Goal: Task Accomplishment & Management: Manage account settings

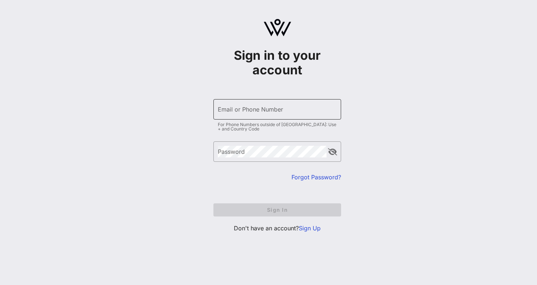
click at [271, 108] on div "Email or Phone Number" at bounding box center [277, 109] width 119 height 20
click at [0, 285] on com-1password-button at bounding box center [0, 285] width 0 height 0
type input "[PERSON_NAME][EMAIL_ADDRESS][DOMAIN_NAME]"
click at [254, 113] on input "Email or Phone Number" at bounding box center [277, 110] width 119 height 12
click at [371, 72] on div "Sign in to your account ​ Email or Phone Number For Phone Numbers outside of [G…" at bounding box center [278, 129] width 520 height 258
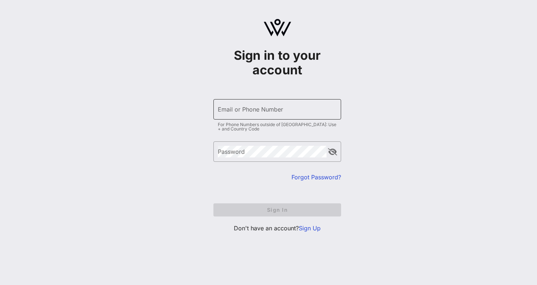
click at [288, 111] on input "Email or Phone Number" at bounding box center [277, 110] width 119 height 12
type input "[PERSON_NAME][EMAIL_ADDRESS][DOMAIN_NAME]"
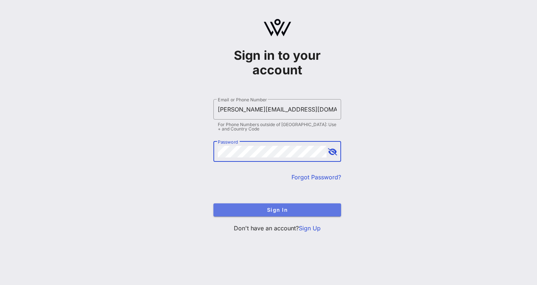
click at [283, 210] on span "Sign In" at bounding box center [277, 210] width 116 height 6
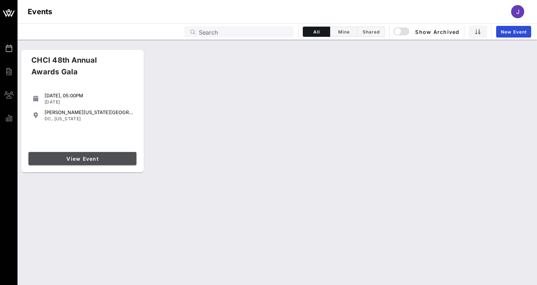
click at [87, 157] on span "View Event" at bounding box center [82, 159] width 102 height 6
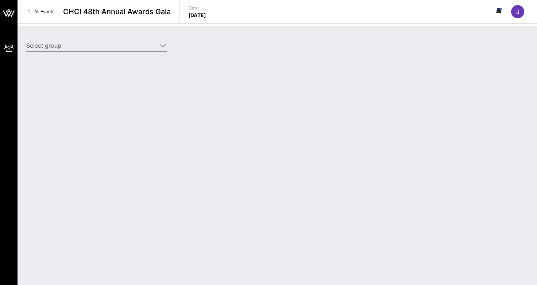
type input "Somos Votantes (Somos Votantes) [Joseph Gallant, joe@somosvotantes.org]"
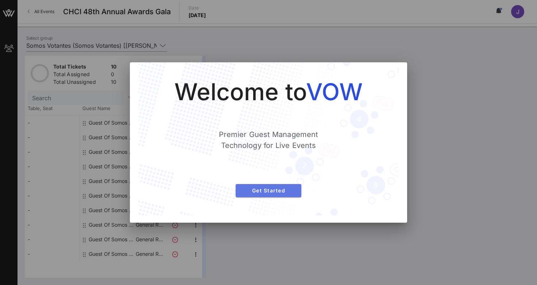
click at [255, 192] on span "Get Started" at bounding box center [269, 191] width 54 height 6
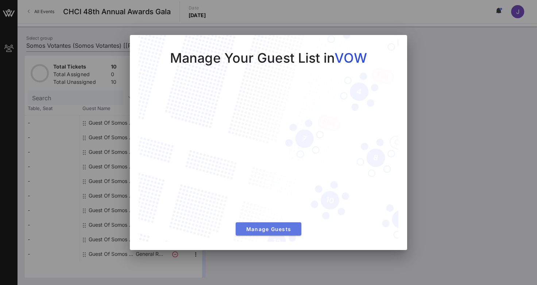
click at [270, 229] on span "Manage Guests" at bounding box center [269, 229] width 54 height 6
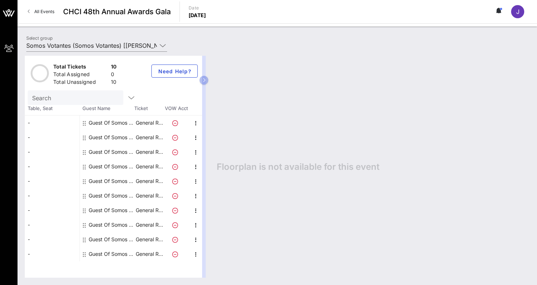
click at [169, 126] on div at bounding box center [177, 123] width 26 height 15
click at [158, 124] on p "General R…" at bounding box center [149, 123] width 29 height 15
click at [197, 122] on icon "button" at bounding box center [196, 123] width 9 height 9
click at [211, 124] on div "Edit" at bounding box center [214, 126] width 15 height 6
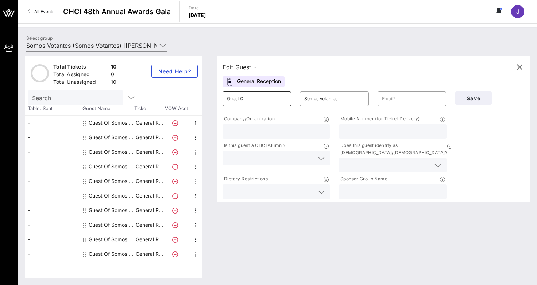
click at [260, 103] on input "Guest Of" at bounding box center [257, 99] width 60 height 12
type input "Melissa"
type input "Morales"
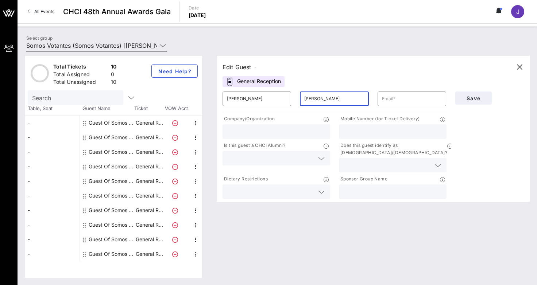
click at [315, 99] on input "Morales" at bounding box center [334, 99] width 60 height 12
click at [398, 92] on div at bounding box center [412, 99] width 60 height 15
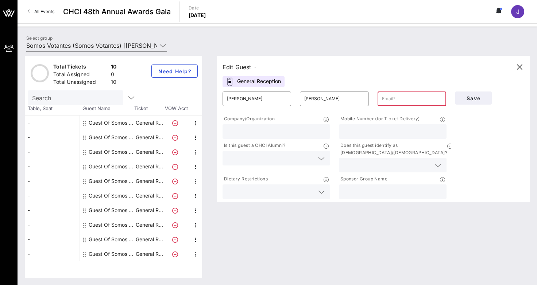
paste input "melissa@somosvotantes.org"
type input "melissa@somosvotantes.org"
click at [293, 126] on div at bounding box center [276, 131] width 99 height 15
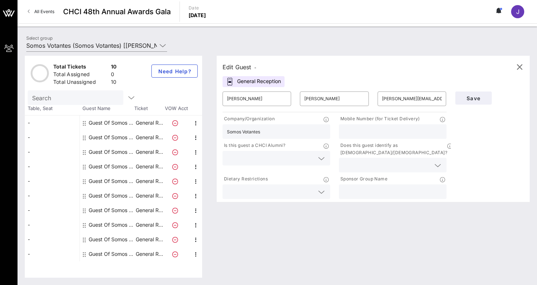
type input "Somos Votantes"
click at [298, 159] on input "text" at bounding box center [270, 158] width 87 height 9
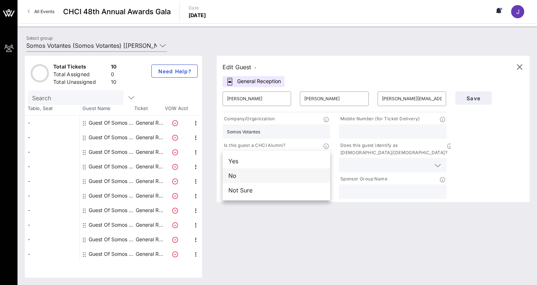
click at [280, 176] on div "No" at bounding box center [277, 176] width 108 height 15
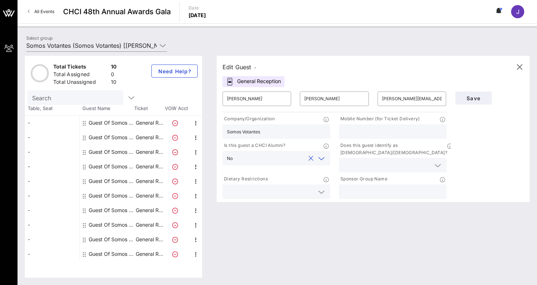
click at [363, 133] on input "text" at bounding box center [392, 131] width 99 height 9
click at [399, 165] on div at bounding box center [392, 165] width 99 height 15
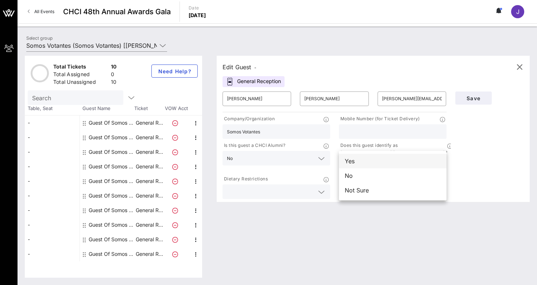
click at [391, 167] on div "Yes" at bounding box center [393, 161] width 108 height 15
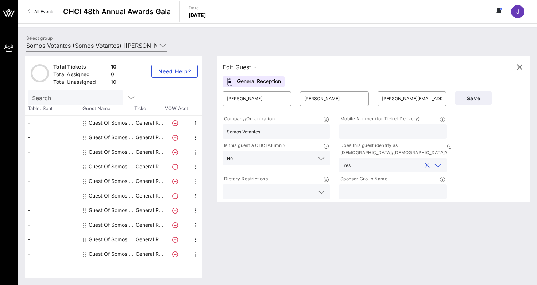
click at [384, 187] on input "text" at bounding box center [392, 191] width 99 height 9
type input "Somos Votantes"
click at [262, 187] on input "text" at bounding box center [270, 191] width 87 height 9
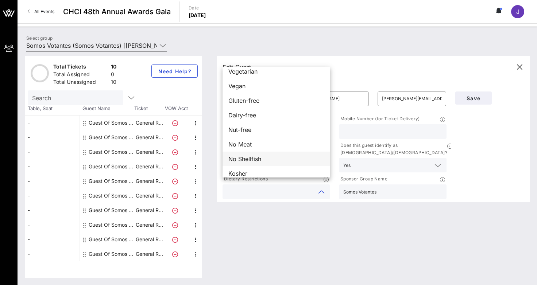
scroll to position [12, 0]
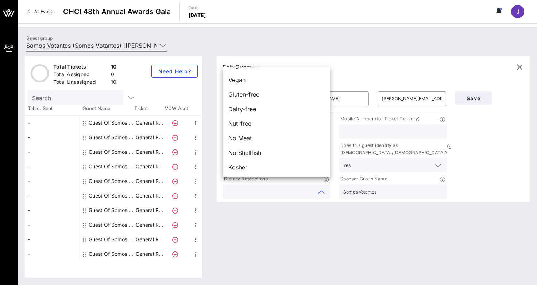
click at [256, 195] on div "Edit Guest - General Reception ​ Melissa ​ Morales ​ melissa@somosvotantes.org …" at bounding box center [370, 167] width 320 height 222
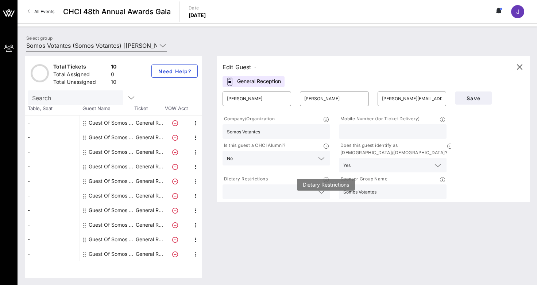
click at [327, 177] on icon at bounding box center [326, 179] width 5 height 5
click at [325, 188] on div at bounding box center [321, 192] width 9 height 9
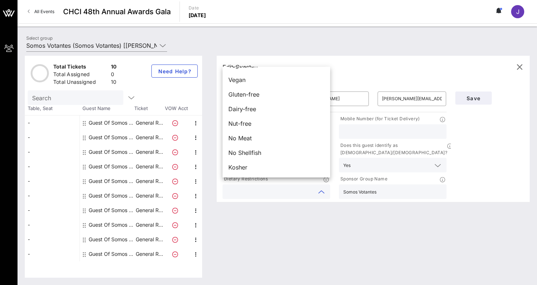
click at [318, 200] on div "Edit Guest - General Reception ​ Melissa ​ Morales ​ melissa@somosvotantes.org …" at bounding box center [370, 167] width 320 height 222
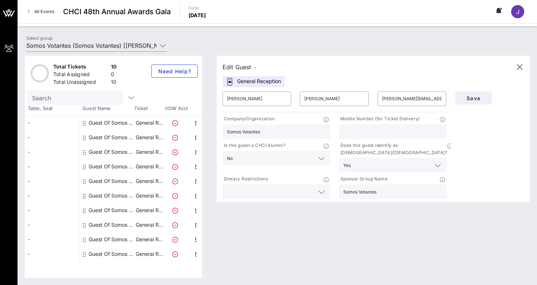
click at [372, 135] on input "text" at bounding box center [392, 131] width 99 height 9
paste input "202-569-6247"
type input "202-569-6247"
click at [472, 97] on span "Save" at bounding box center [473, 98] width 25 height 6
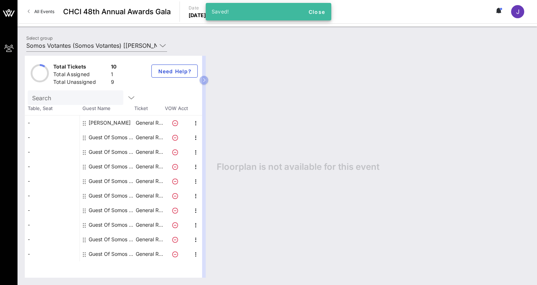
click at [110, 135] on div "Guest Of Somos Votantes" at bounding box center [112, 137] width 46 height 15
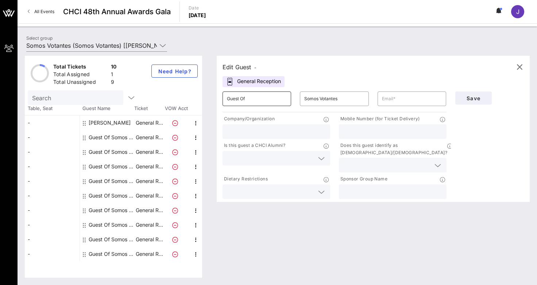
click at [252, 102] on input "Guest Of" at bounding box center [257, 99] width 60 height 12
type input "Joe"
type input "Gallant"
type input "joe@somosvotantes.org"
click at [255, 131] on input "text" at bounding box center [276, 131] width 99 height 9
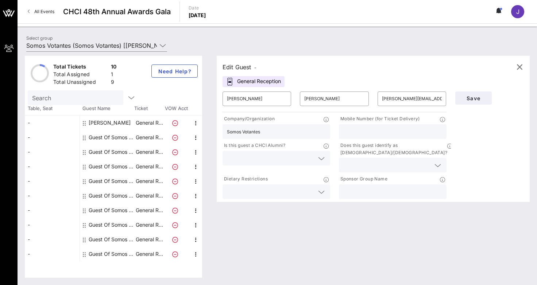
type input "Somos Votantes"
click at [273, 156] on input "text" at bounding box center [270, 158] width 87 height 9
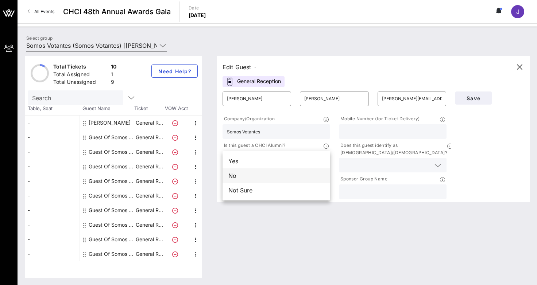
click at [268, 173] on div "No" at bounding box center [277, 176] width 108 height 15
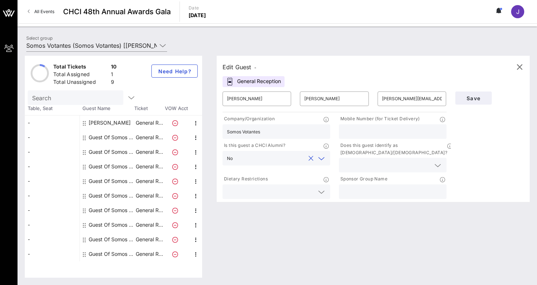
click at [276, 185] on div at bounding box center [276, 192] width 99 height 15
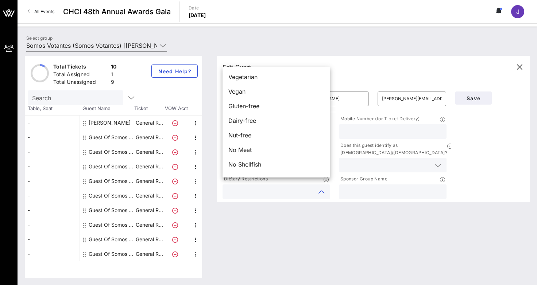
click at [295, 201] on div "Edit Guest - General Reception ​ Joe ​ Gallant ​ joe@somosvotantes.org Company/…" at bounding box center [370, 167] width 320 height 222
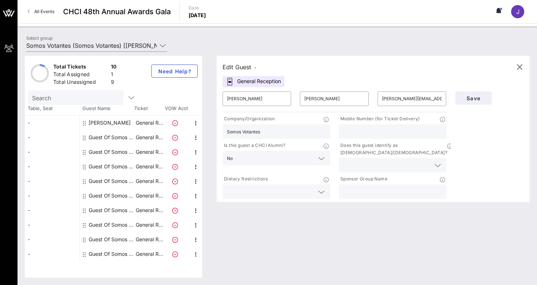
click at [365, 131] on input "text" at bounding box center [392, 131] width 99 height 9
type input "7037863656"
click at [387, 161] on input "text" at bounding box center [386, 165] width 87 height 9
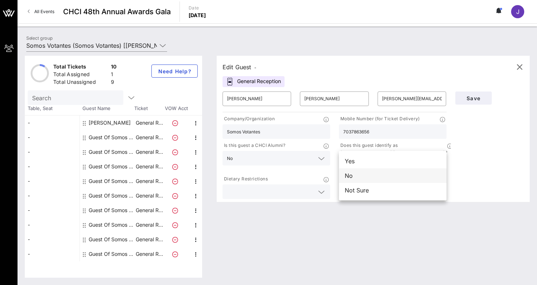
click at [379, 177] on div "No" at bounding box center [393, 176] width 108 height 15
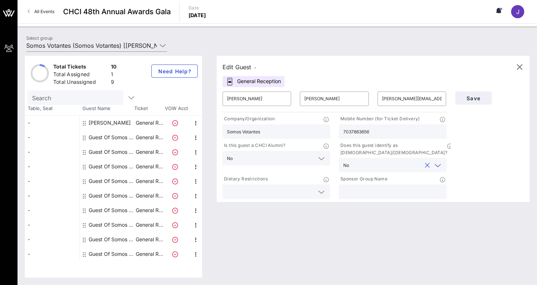
click at [379, 187] on input "text" at bounding box center [392, 191] width 99 height 9
type input "Somos Votantes"
click at [476, 101] on span "Save" at bounding box center [473, 98] width 25 height 6
drag, startPoint x: 388, startPoint y: 99, endPoint x: 373, endPoint y: 99, distance: 15.0
click at [373, 99] on div "​ joe@somosvotantes.org" at bounding box center [411, 98] width 77 height 23
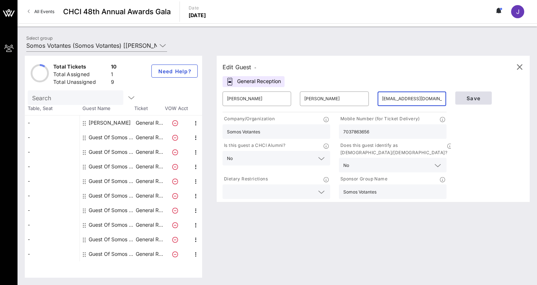
type input "info@somosvotantes.org"
click at [468, 95] on span "Save" at bounding box center [473, 98] width 25 height 6
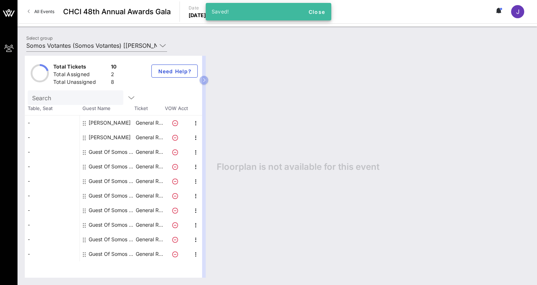
click at [111, 149] on div "Guest Of Somos Votantes" at bounding box center [112, 152] width 46 height 15
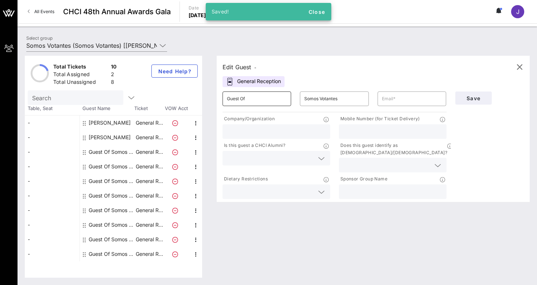
click at [246, 101] on input "Guest Of" at bounding box center [257, 99] width 60 height 12
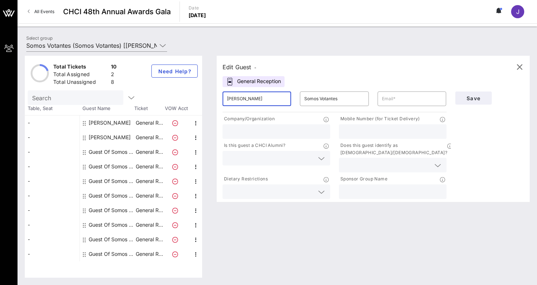
type input "Miguel"
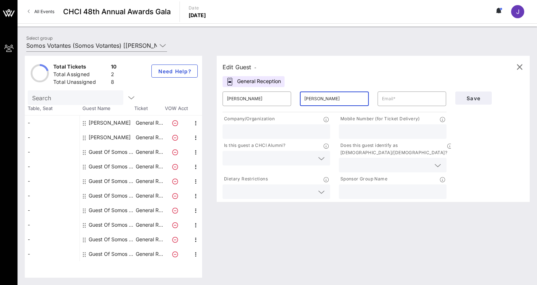
type input "Avitia"
click at [112, 151] on div "Guest Of Somos Votantes" at bounding box center [112, 152] width 46 height 15
type input "Guest Of"
type input "Somos Votantes"
click at [238, 97] on input "Guest Of" at bounding box center [257, 99] width 60 height 12
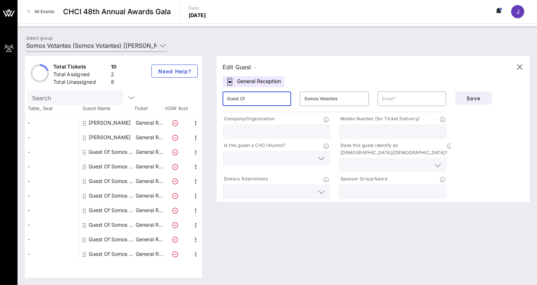
click at [238, 97] on input "Guest Of" at bounding box center [257, 99] width 60 height 12
click at [319, 97] on input "Somos Votantes" at bounding box center [334, 99] width 60 height 12
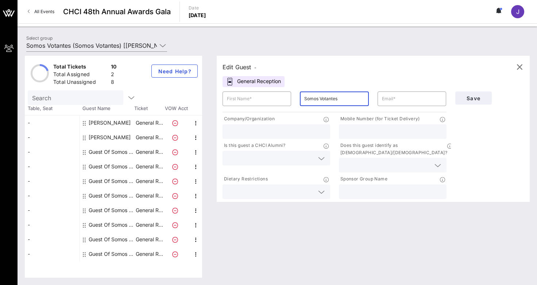
type input "SomosVotantes"
click at [107, 149] on div "Guest Of Somos Votantes" at bounding box center [112, 152] width 46 height 15
type input "Guest Of"
type input "Somos Votantes"
click at [249, 103] on input "Guest Of" at bounding box center [257, 99] width 60 height 12
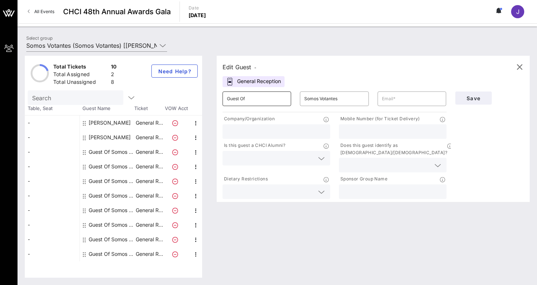
click at [249, 103] on input "Guest Of" at bounding box center [257, 99] width 60 height 12
type input "<"
type input "Miguel"
type input "Avitia"
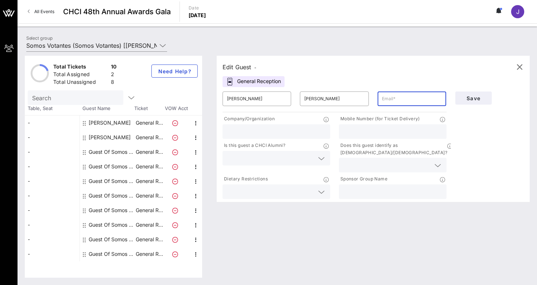
paste input "miguel@somosvotantes.org"
type input "miguel@somosvotantes.org"
click at [284, 126] on div at bounding box center [276, 131] width 99 height 15
type input "Somos Votantes"
click at [131, 80] on div "Total Tickets 10 Total Assigned 2 Total Unassigned 8 Need Help?" at bounding box center [113, 73] width 177 height 35
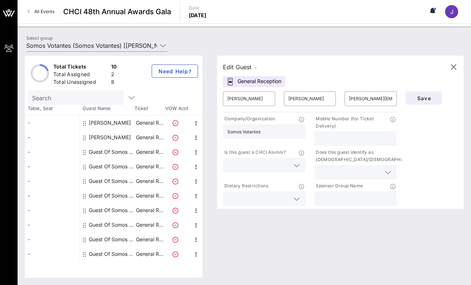
click at [252, 165] on input "text" at bounding box center [258, 165] width 62 height 9
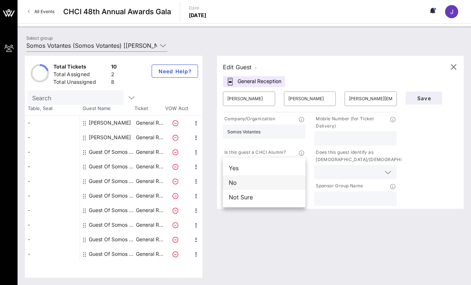
click at [250, 181] on div "No" at bounding box center [264, 183] width 82 height 15
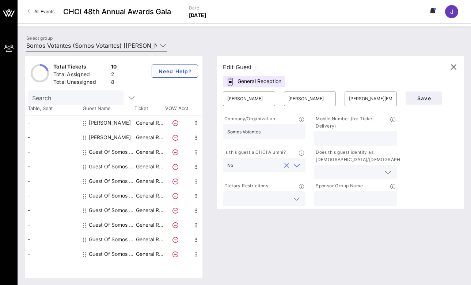
click at [358, 176] on input "text" at bounding box center [349, 172] width 62 height 9
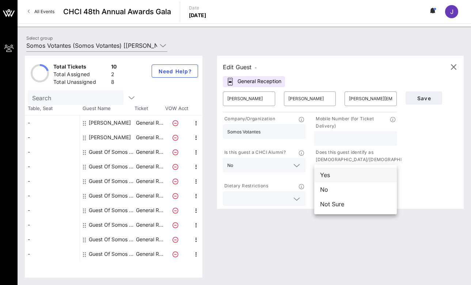
click at [346, 177] on div "Yes" at bounding box center [355, 175] width 82 height 15
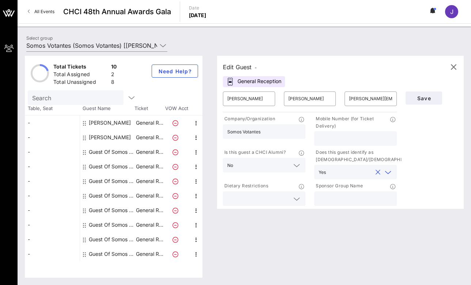
click at [345, 193] on div at bounding box center [355, 199] width 74 height 15
click at [260, 137] on div "Somos Votantes" at bounding box center [264, 131] width 74 height 15
click at [253, 132] on input "Somos Votantes" at bounding box center [264, 131] width 74 height 9
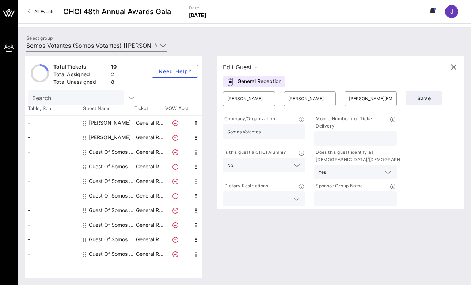
click at [253, 132] on input "Somos Votantes" at bounding box center [264, 131] width 74 height 9
click at [331, 198] on input "text" at bounding box center [355, 198] width 74 height 9
paste input "Somos Votantes"
type input "Somos Votantes"
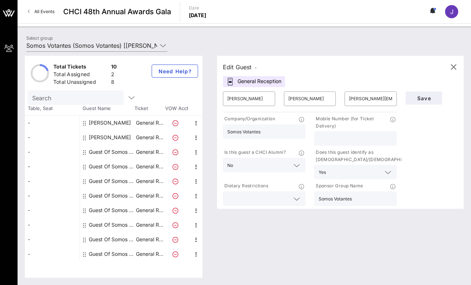
click at [328, 135] on input "text" at bounding box center [355, 138] width 74 height 9
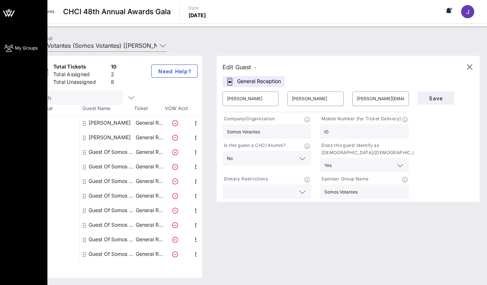
type input "t"
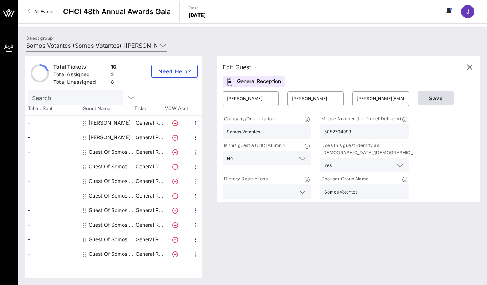
type input "5052704993"
click at [441, 100] on span "Save" at bounding box center [436, 98] width 25 height 6
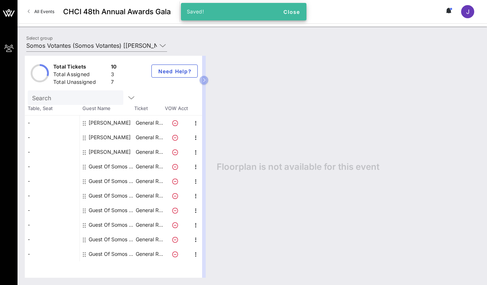
click at [119, 164] on div "Guest Of Somos Votantes" at bounding box center [112, 167] width 46 height 15
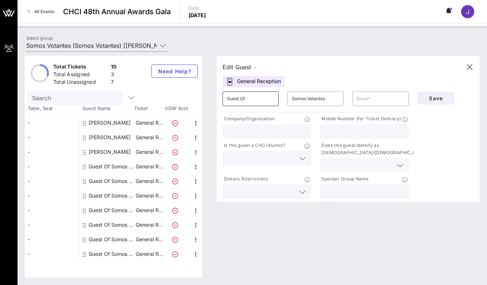
click at [245, 104] on input "Guest Of" at bounding box center [250, 99] width 47 height 12
type input "Emmanuelle"
click at [367, 103] on input "text" at bounding box center [382, 99] width 48 height 12
paste input "emmanuelle@somosvotantes.org"
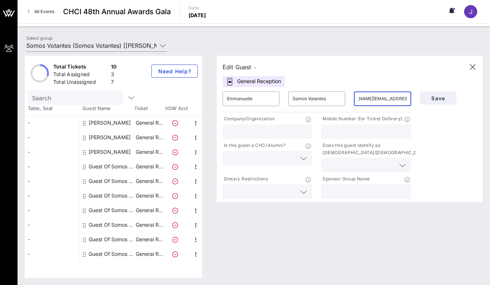
click at [364, 99] on input "emmanuelle@somosvotantes.org" at bounding box center [382, 99] width 48 height 12
type input "emmanuelle@somosvotantes.org"
click at [314, 98] on input "Somos Votantes" at bounding box center [317, 99] width 48 height 12
paste input "Leal-Santillan"
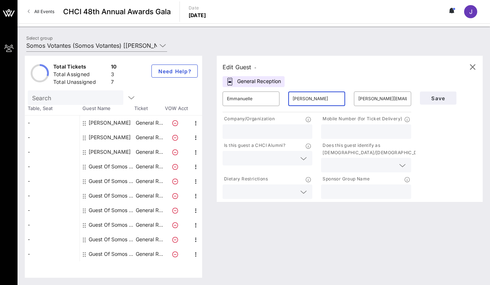
type input "Leal-Santillan"
click at [340, 134] on input "text" at bounding box center [366, 131] width 81 height 9
click at [270, 134] on input "text" at bounding box center [267, 131] width 81 height 9
type input "Somos Votantes"
click at [267, 160] on input "text" at bounding box center [261, 158] width 69 height 9
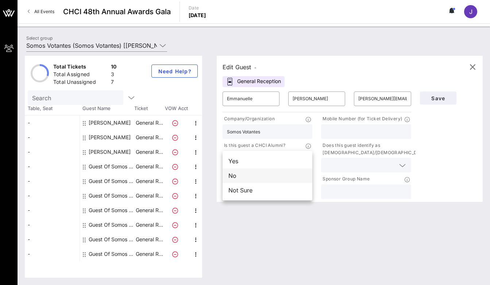
click at [266, 176] on div "No" at bounding box center [268, 176] width 90 height 15
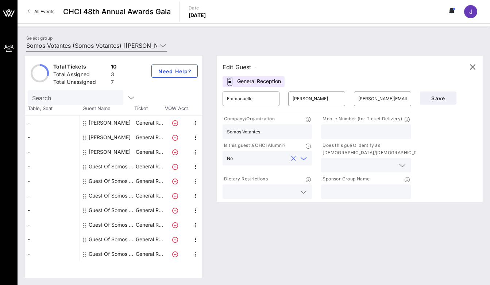
click at [354, 166] on input "text" at bounding box center [360, 165] width 69 height 9
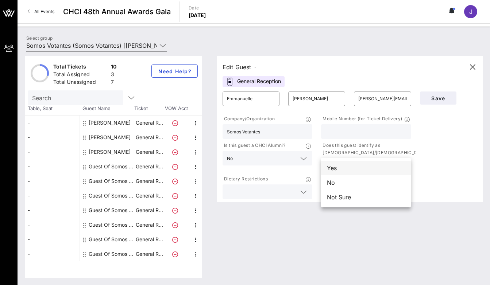
click at [353, 170] on div "Yes" at bounding box center [366, 168] width 90 height 15
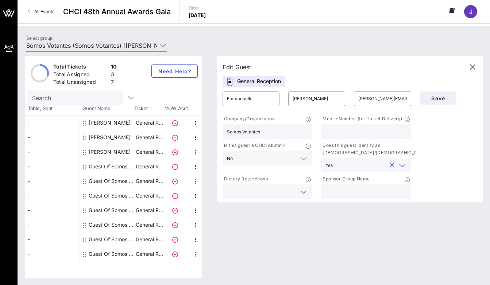
click at [350, 189] on input "text" at bounding box center [366, 191] width 81 height 9
click at [279, 132] on input "Somos Votantes" at bounding box center [267, 131] width 81 height 9
click at [340, 190] on input "text" at bounding box center [366, 191] width 81 height 9
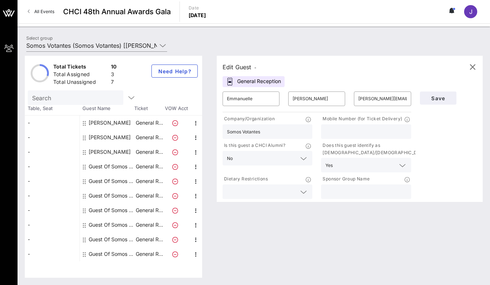
paste input "Somos Votantes"
type input "Somos Votantes"
click at [369, 130] on input "text" at bounding box center [366, 131] width 81 height 9
type input "5053075034"
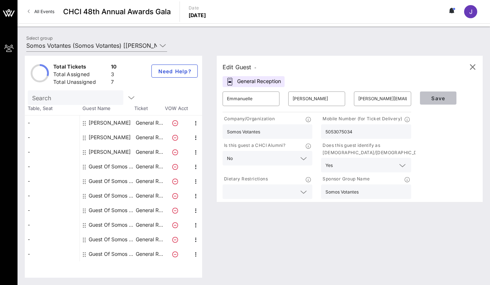
click at [449, 96] on span "Save" at bounding box center [438, 98] width 25 height 6
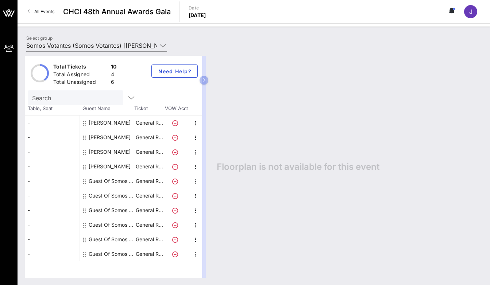
click at [113, 178] on div "Guest Of Somos Votantes" at bounding box center [112, 181] width 46 height 15
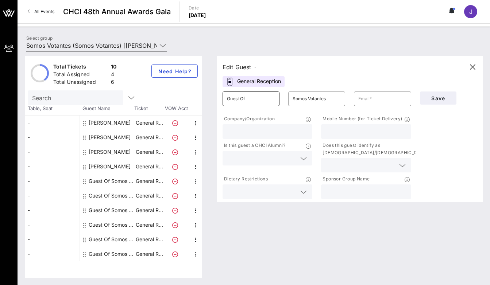
click at [253, 103] on input "Guest Of" at bounding box center [251, 99] width 48 height 12
type input "Laura"
type input "Hernandez"
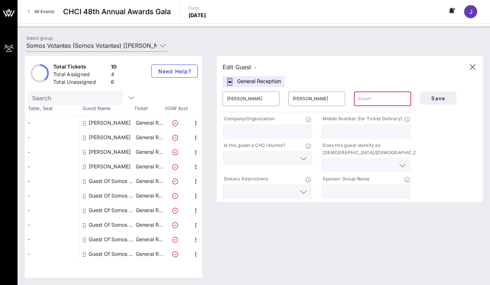
paste input "laura@somosvotantes.org"
type input "laura@somosvotantes.org"
click at [351, 127] on input "text" at bounding box center [366, 131] width 81 height 9
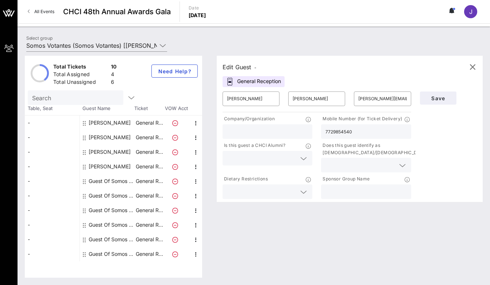
type input "7729854540"
click at [249, 135] on input "text" at bounding box center [267, 131] width 81 height 9
type input "Somos Votantes"
click at [243, 158] on input "text" at bounding box center [261, 158] width 69 height 9
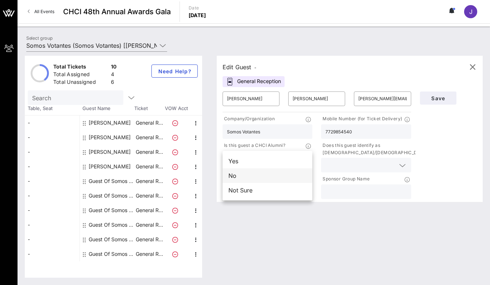
click at [245, 179] on div "No" at bounding box center [268, 176] width 90 height 15
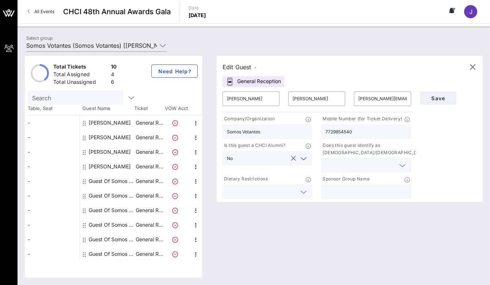
click at [350, 164] on input "text" at bounding box center [360, 165] width 69 height 9
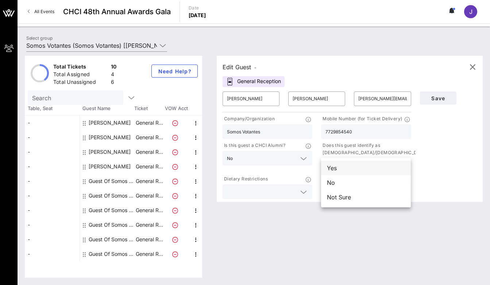
click at [348, 170] on div "Yes" at bounding box center [366, 168] width 90 height 15
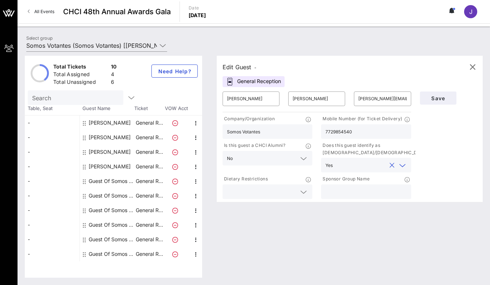
click at [351, 190] on input "text" at bounding box center [366, 191] width 81 height 9
paste input "Somos Votantes"
type input "Somos Votantes"
click at [440, 99] on span "Save" at bounding box center [438, 98] width 25 height 6
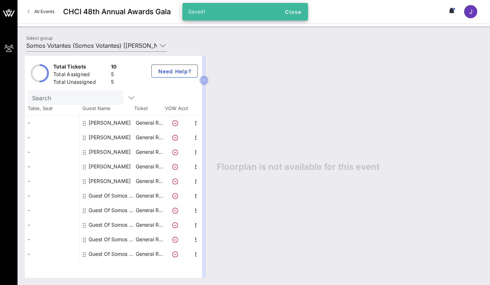
click at [118, 198] on div "Guest Of Somos Votantes" at bounding box center [112, 196] width 46 height 15
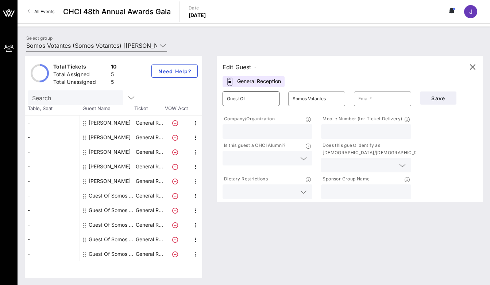
click at [253, 99] on input "Guest Of" at bounding box center [251, 99] width 48 height 12
type input "Emmy"
type input "Ruiz"
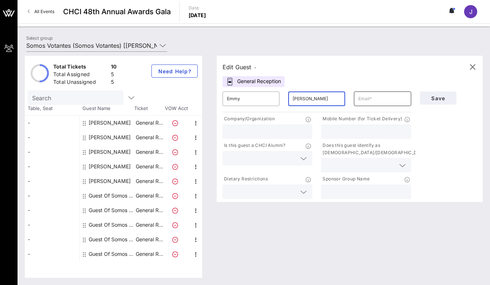
click at [379, 105] on div at bounding box center [382, 99] width 48 height 15
paste input "emmy@emmyruiz.com"
type input "emmy@emmyruiz.com"
click at [277, 129] on input "text" at bounding box center [267, 131] width 81 height 9
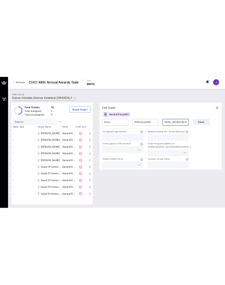
scroll to position [0, 0]
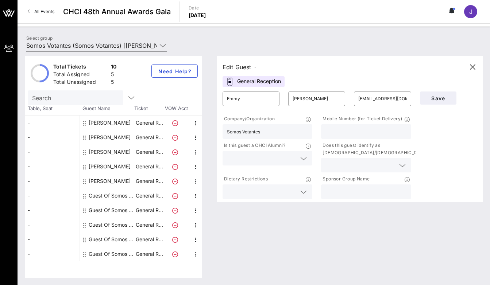
type input "Somos Votantes"
click at [350, 195] on input "text" at bounding box center [366, 191] width 81 height 9
paste input "Somos Votantes"
type input "Somos Votantes"
click at [348, 165] on input "text" at bounding box center [360, 165] width 69 height 9
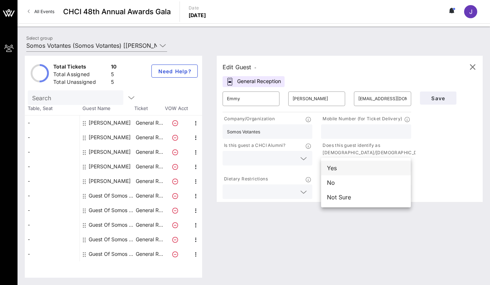
click at [346, 167] on div "Yes" at bounding box center [366, 168] width 90 height 15
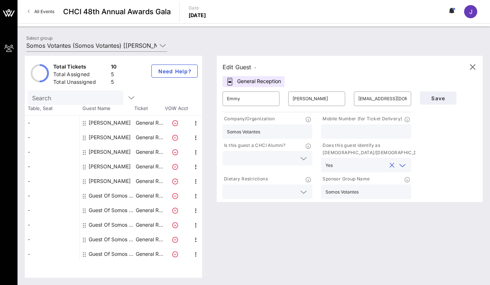
click at [342, 133] on input "text" at bounding box center [366, 131] width 81 height 9
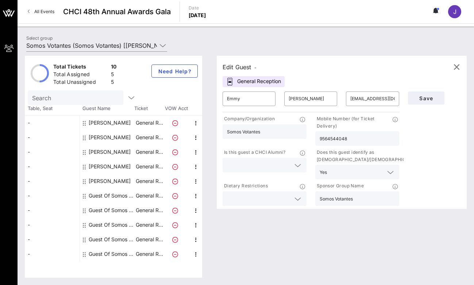
type input "9564544048"
click at [280, 164] on input "text" at bounding box center [259, 165] width 64 height 9
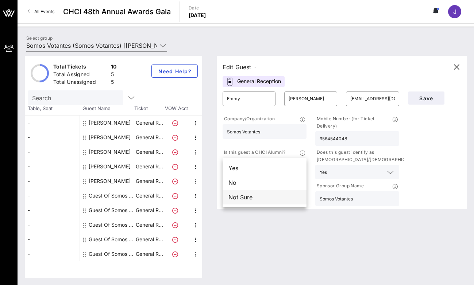
click at [269, 197] on div "Not Sure" at bounding box center [265, 197] width 84 height 15
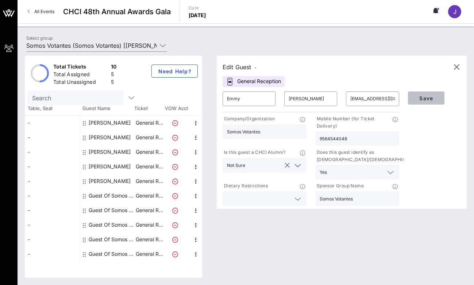
click at [437, 97] on span "Save" at bounding box center [426, 98] width 25 height 6
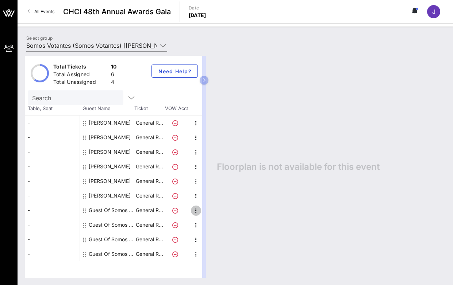
click at [196, 213] on icon "button" at bounding box center [196, 211] width 9 height 9
click at [221, 216] on div "Edit" at bounding box center [214, 213] width 15 height 6
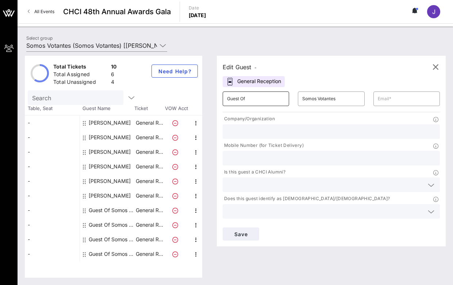
click at [249, 100] on input "Guest Of" at bounding box center [256, 99] width 58 height 12
type input "Carla"
click at [276, 158] on input "text" at bounding box center [331, 158] width 208 height 9
paste input "816-719-6906"
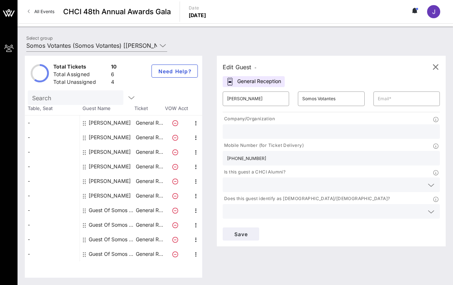
type input "816-719-6906"
click at [323, 102] on input "Somos Votantes" at bounding box center [331, 99] width 58 height 12
paste input "Rivas-D'Amico"
type input "Rivas-D'Amico"
click at [386, 102] on input "text" at bounding box center [407, 99] width 58 height 12
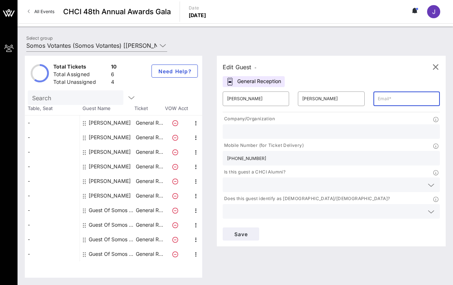
paste input "carla@somosvotantes.org"
type input "carla@somosvotantes.org"
click at [318, 128] on input "text" at bounding box center [331, 131] width 208 height 9
type input "Somos Votantes"
click at [300, 184] on input "text" at bounding box center [325, 184] width 197 height 9
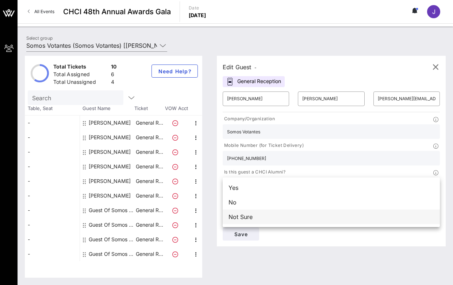
click at [288, 211] on div "Not Sure" at bounding box center [331, 217] width 217 height 15
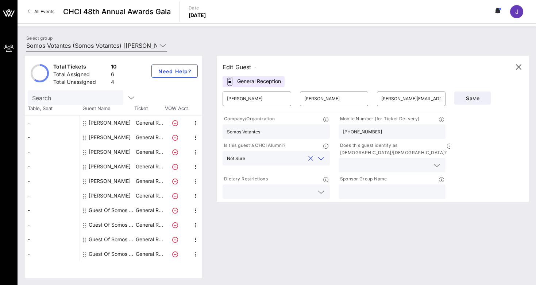
click at [407, 161] on input "text" at bounding box center [386, 165] width 87 height 9
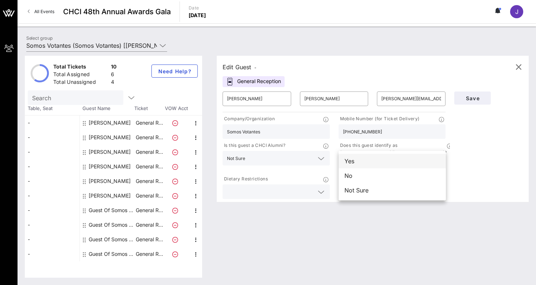
click at [398, 164] on div "Yes" at bounding box center [392, 161] width 107 height 15
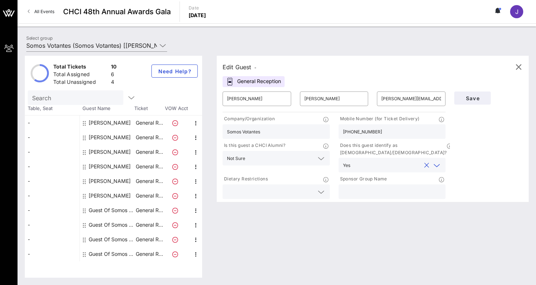
click at [387, 187] on input "text" at bounding box center [392, 191] width 99 height 9
type input "Somos Votantes"
click at [479, 102] on button "Save" at bounding box center [472, 98] width 37 height 13
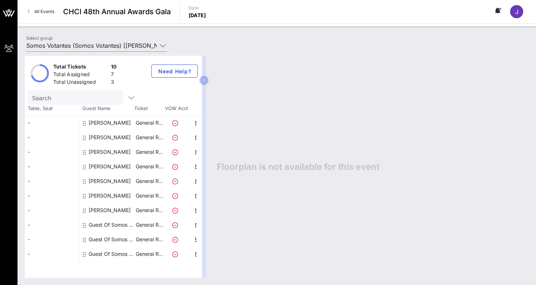
click at [194, 40] on div "Select group Somos Votantes (Somos Votantes) [Joseph Gallant, joe@somosvotantes…" at bounding box center [277, 47] width 510 height 26
